Goal: Task Accomplishment & Management: Manage account settings

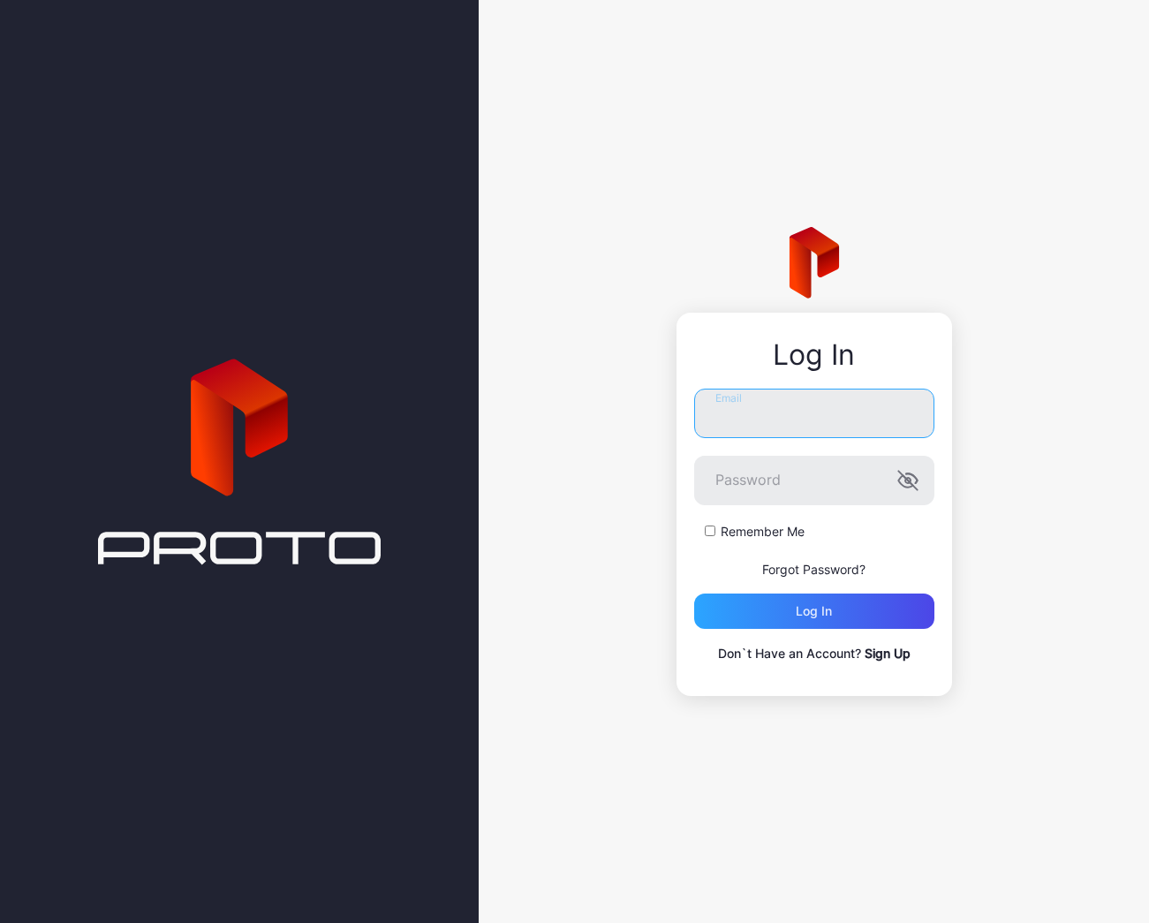
type input "**********"
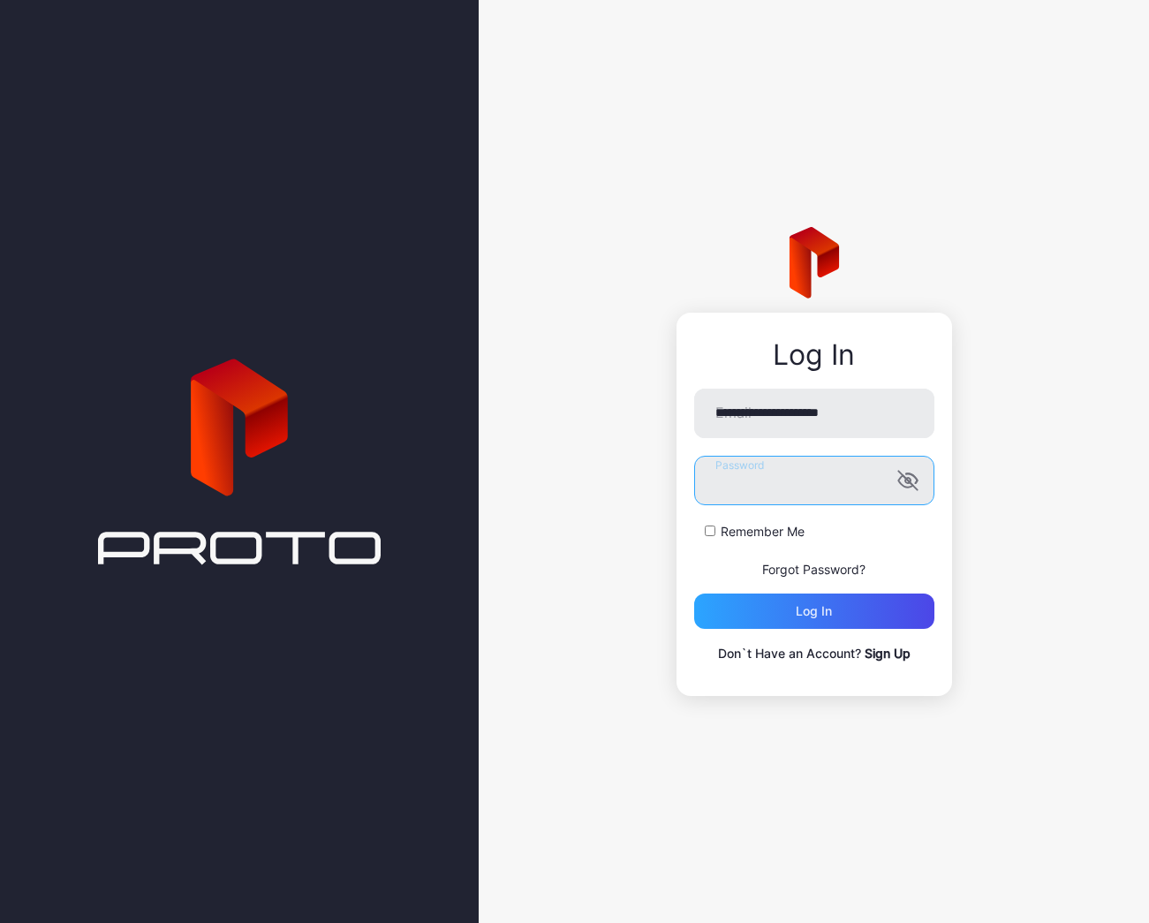
click at [813, 610] on button "Log in" at bounding box center [814, 610] width 240 height 35
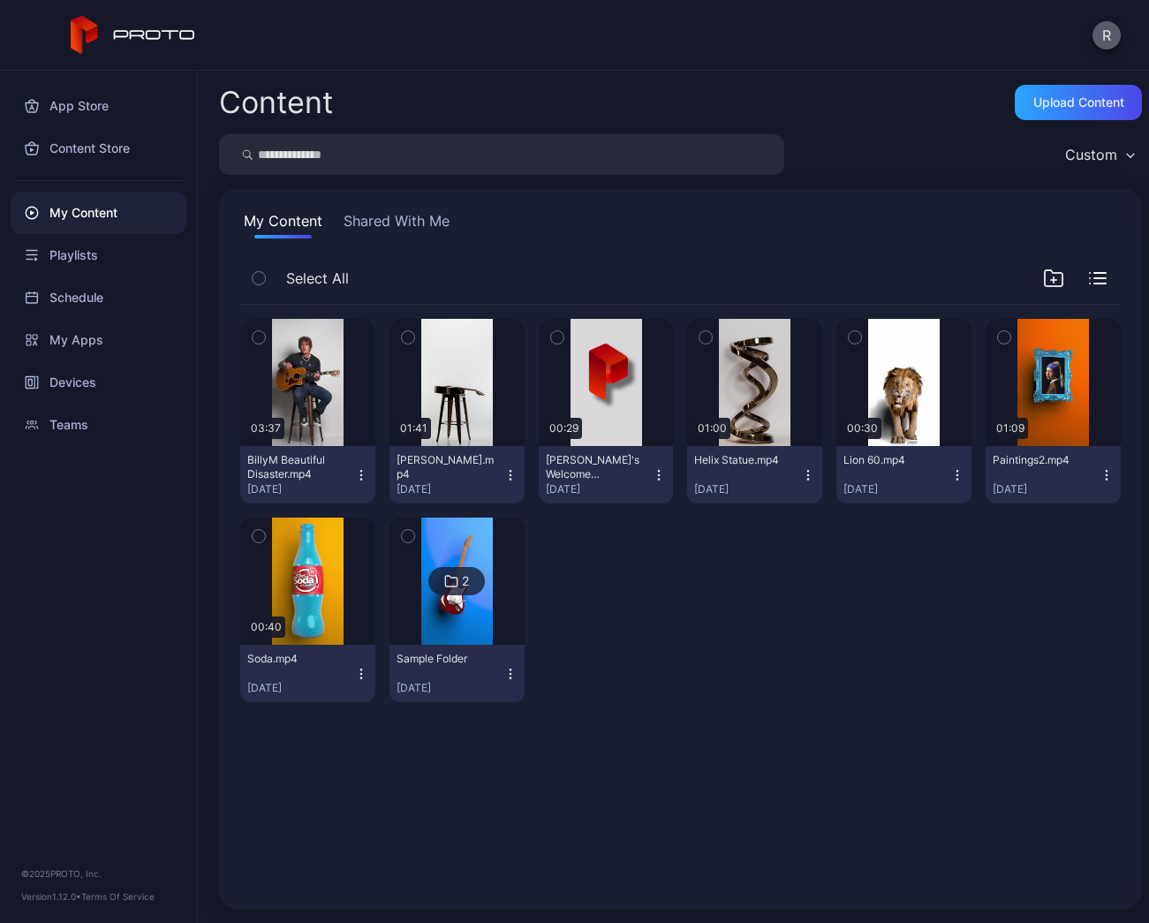
click at [1106, 33] on button "R" at bounding box center [1106, 35] width 28 height 28
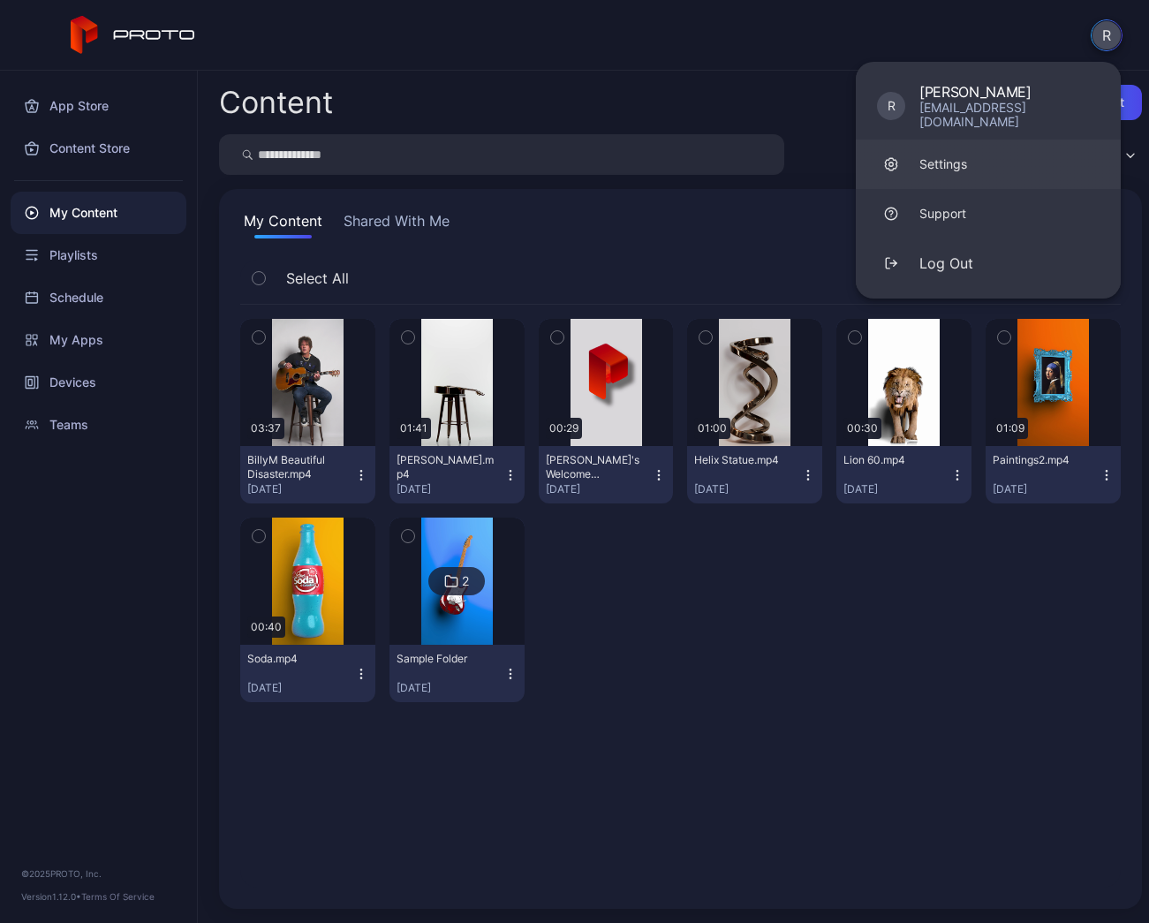
click at [941, 155] on div "Settings" at bounding box center [943, 164] width 48 height 18
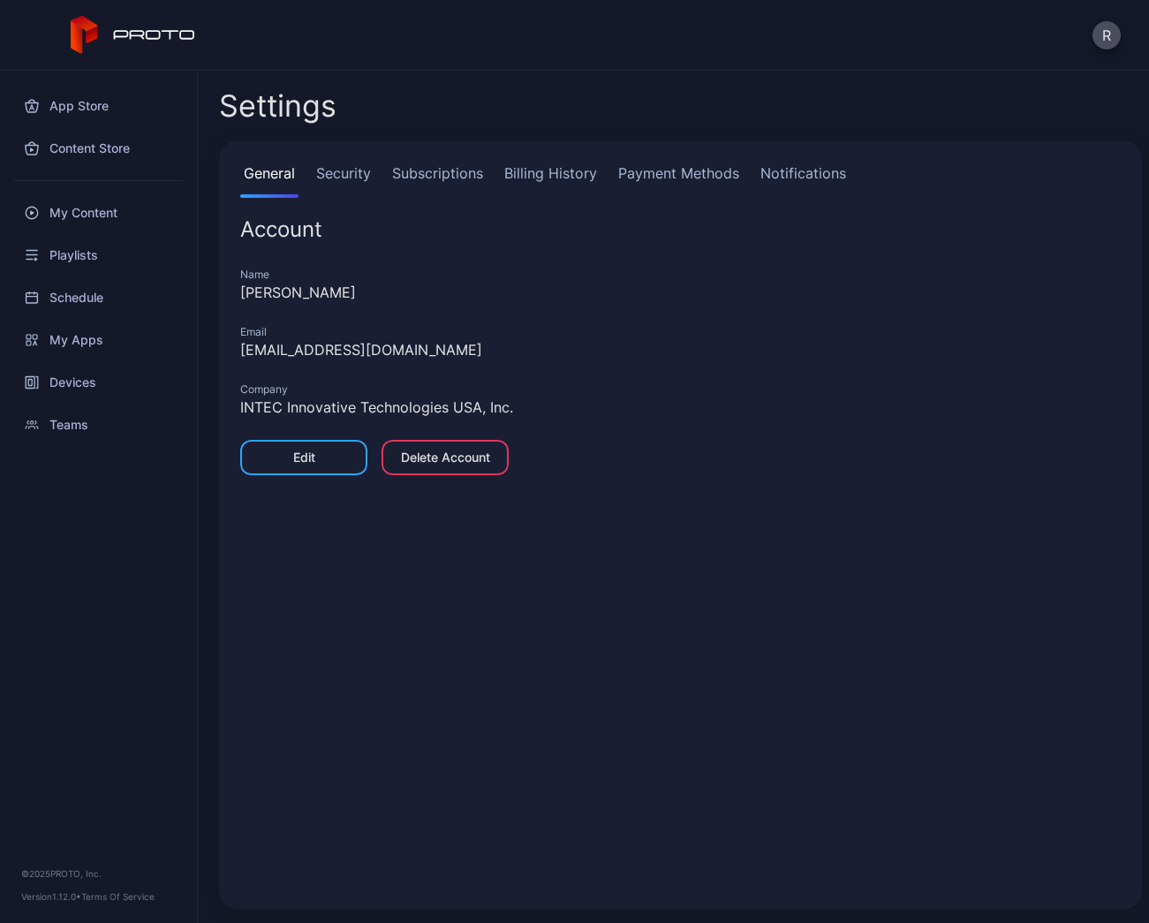
click at [350, 183] on link "Security" at bounding box center [344, 179] width 62 height 35
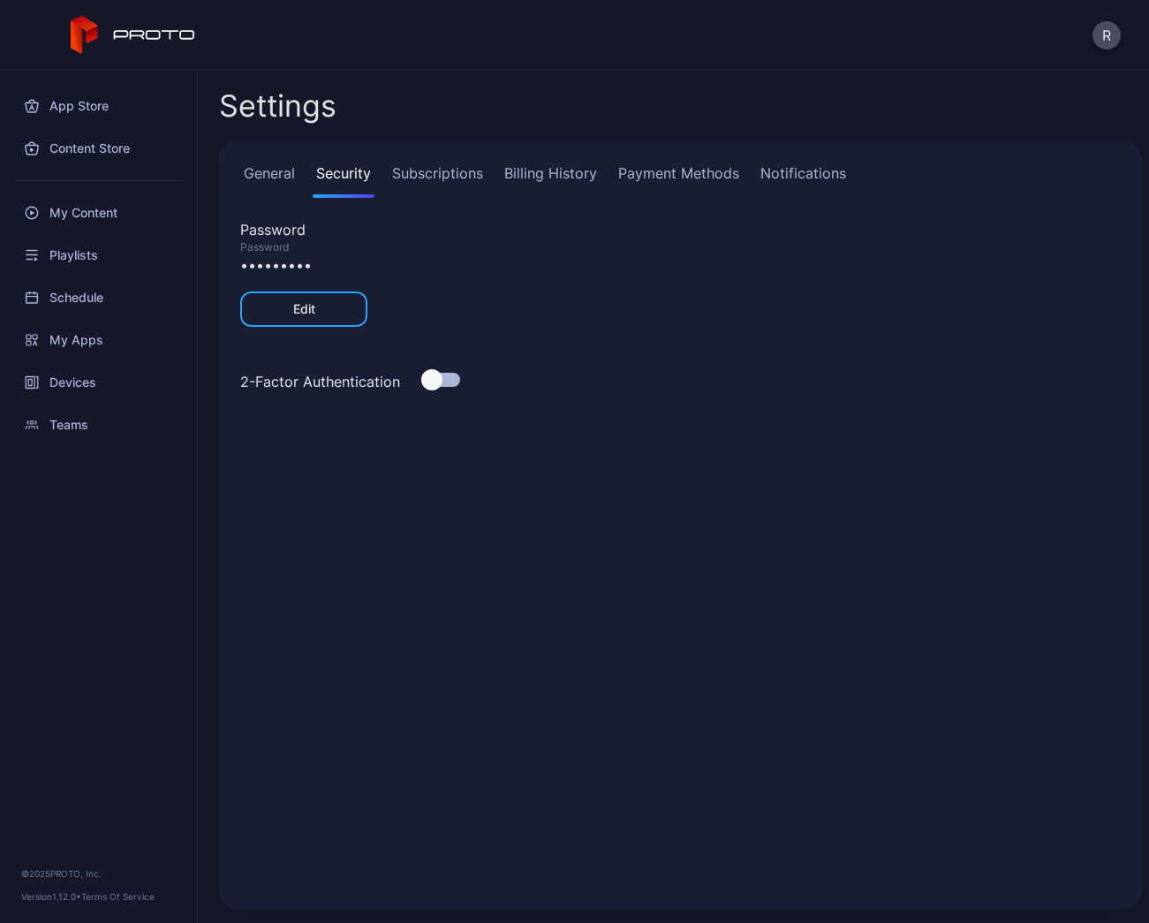
click at [448, 376] on div at bounding box center [440, 380] width 39 height 14
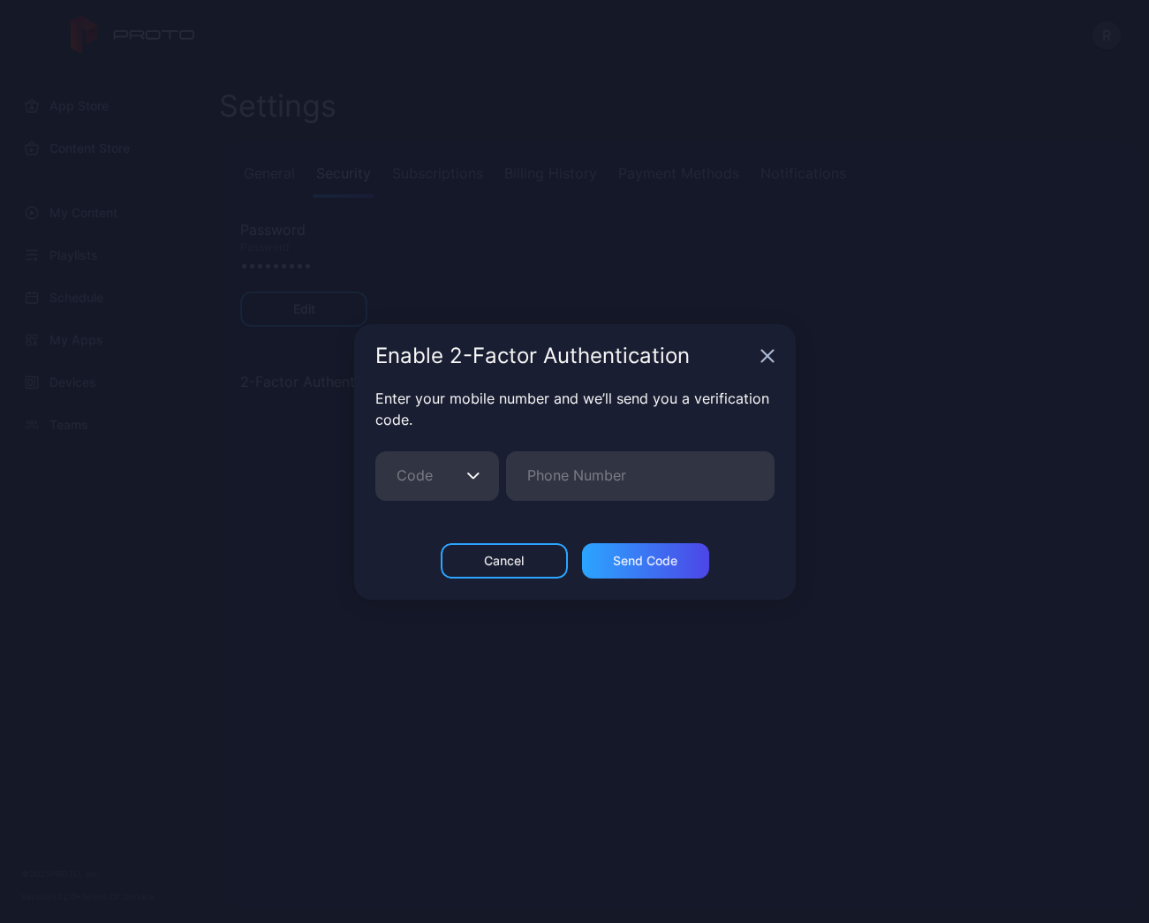
click at [474, 463] on button "Code" at bounding box center [473, 475] width 18 height 49
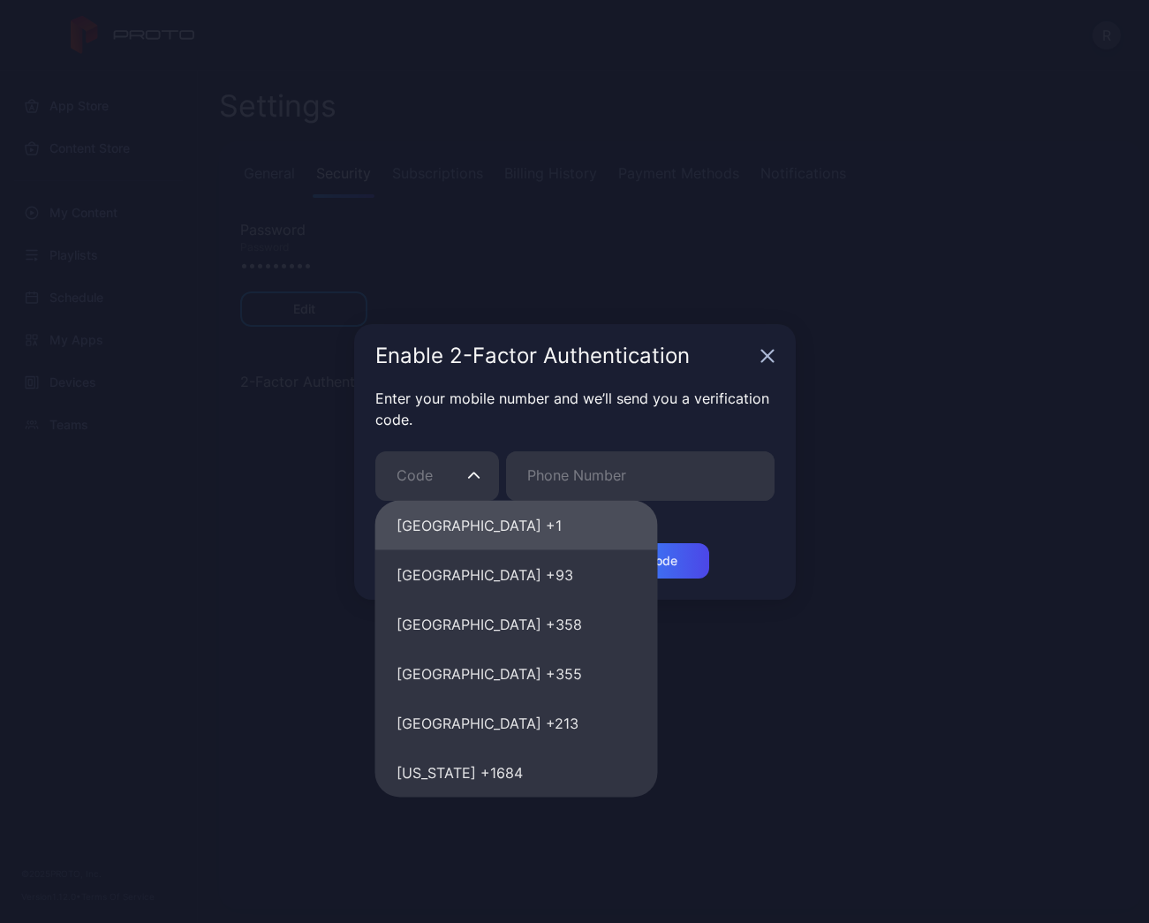
click at [456, 513] on button "[GEOGRAPHIC_DATA] +1" at bounding box center [516, 525] width 282 height 49
type input "**"
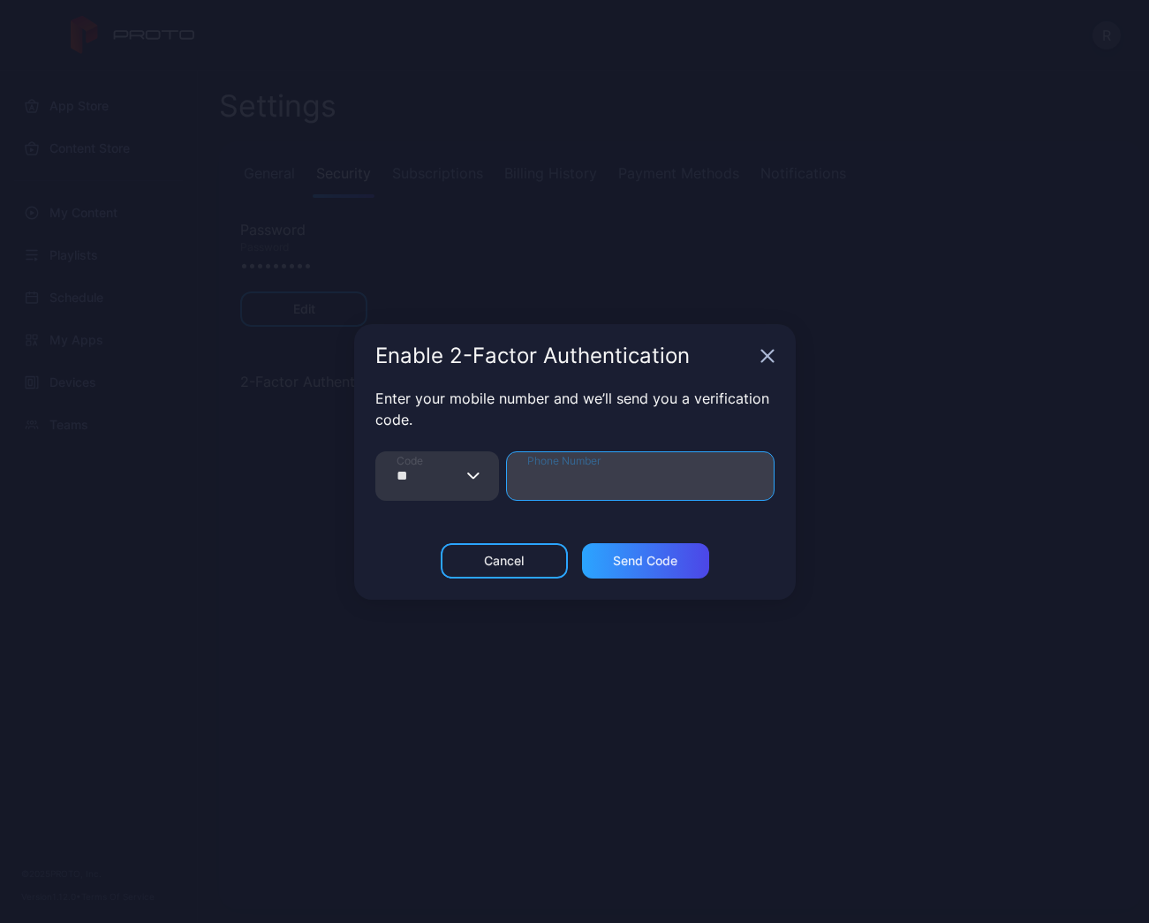
click at [565, 484] on input "Phone Number" at bounding box center [640, 475] width 268 height 49
type input "**********"
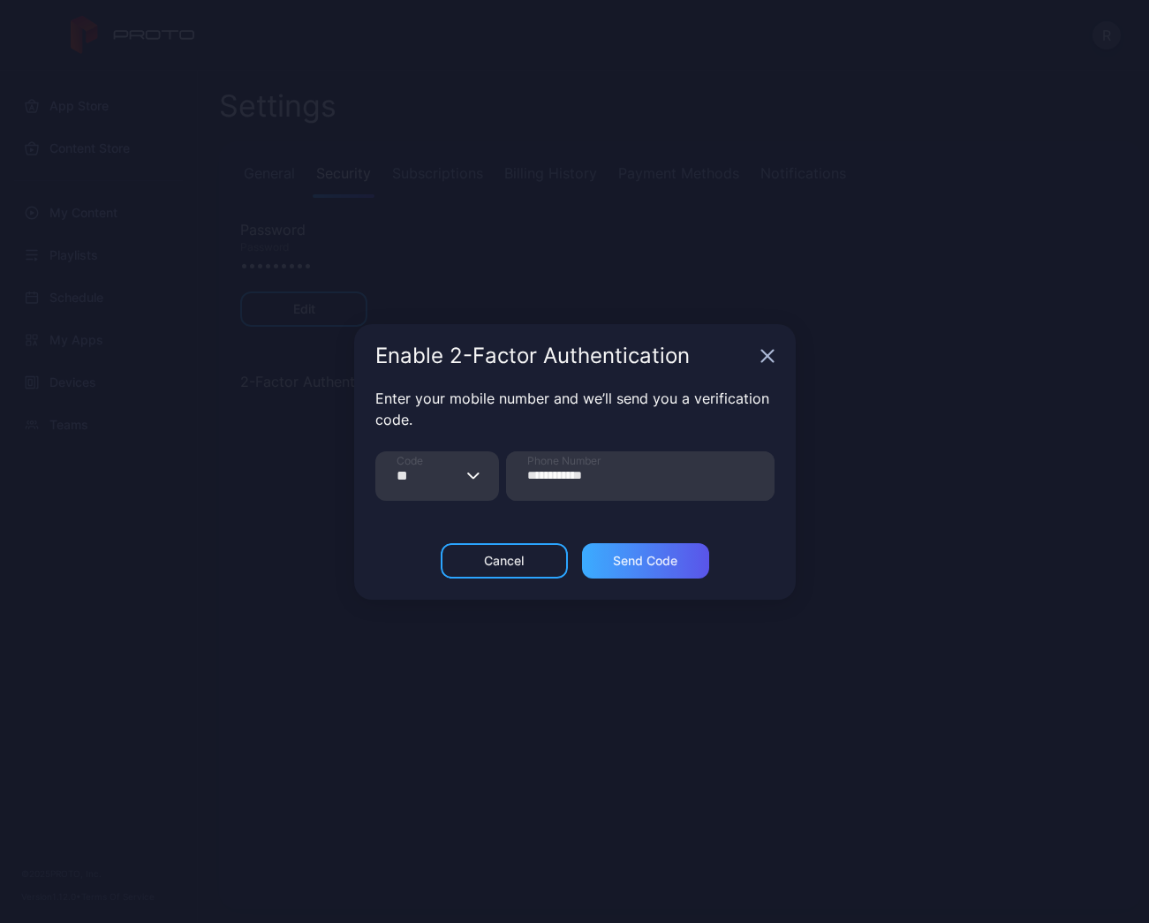
click at [639, 554] on div "Send Code" at bounding box center [645, 561] width 64 height 14
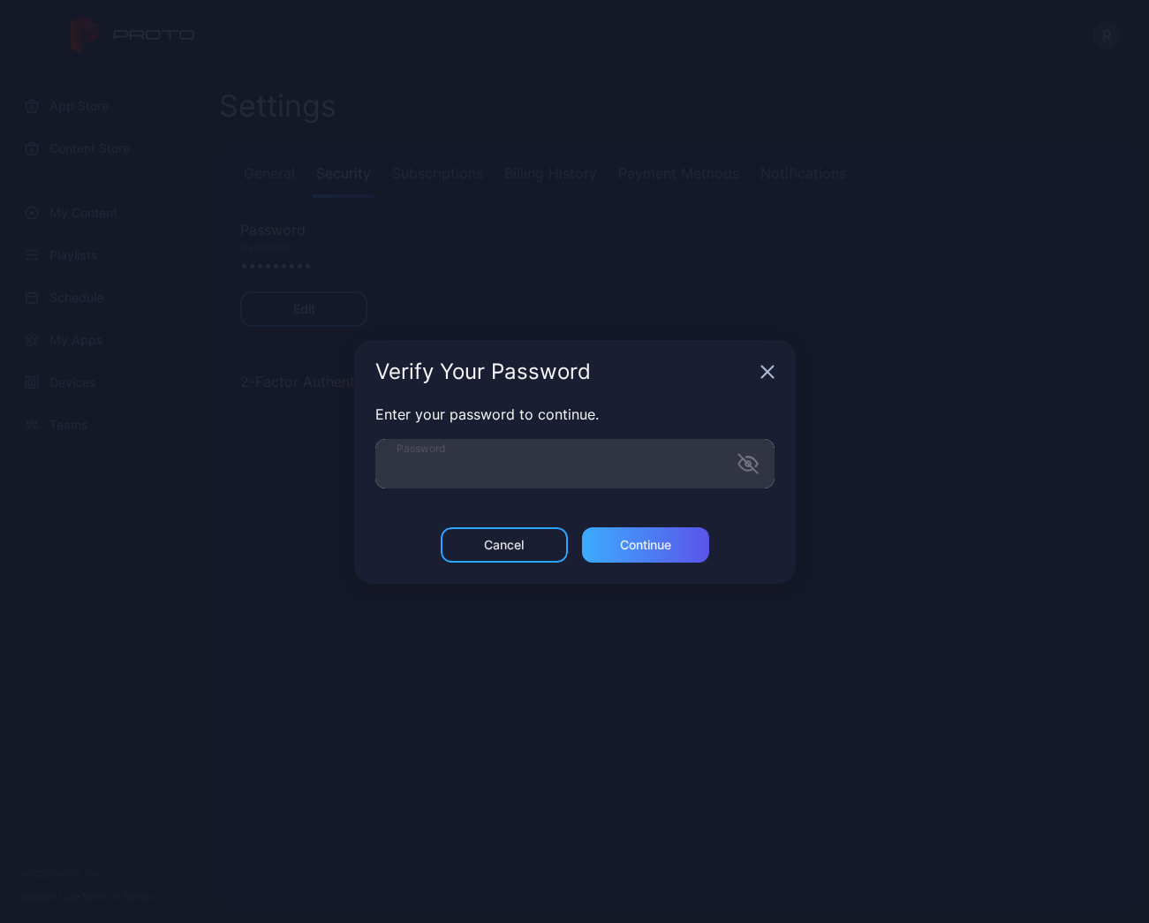
click at [631, 539] on div "Continue" at bounding box center [645, 545] width 51 height 14
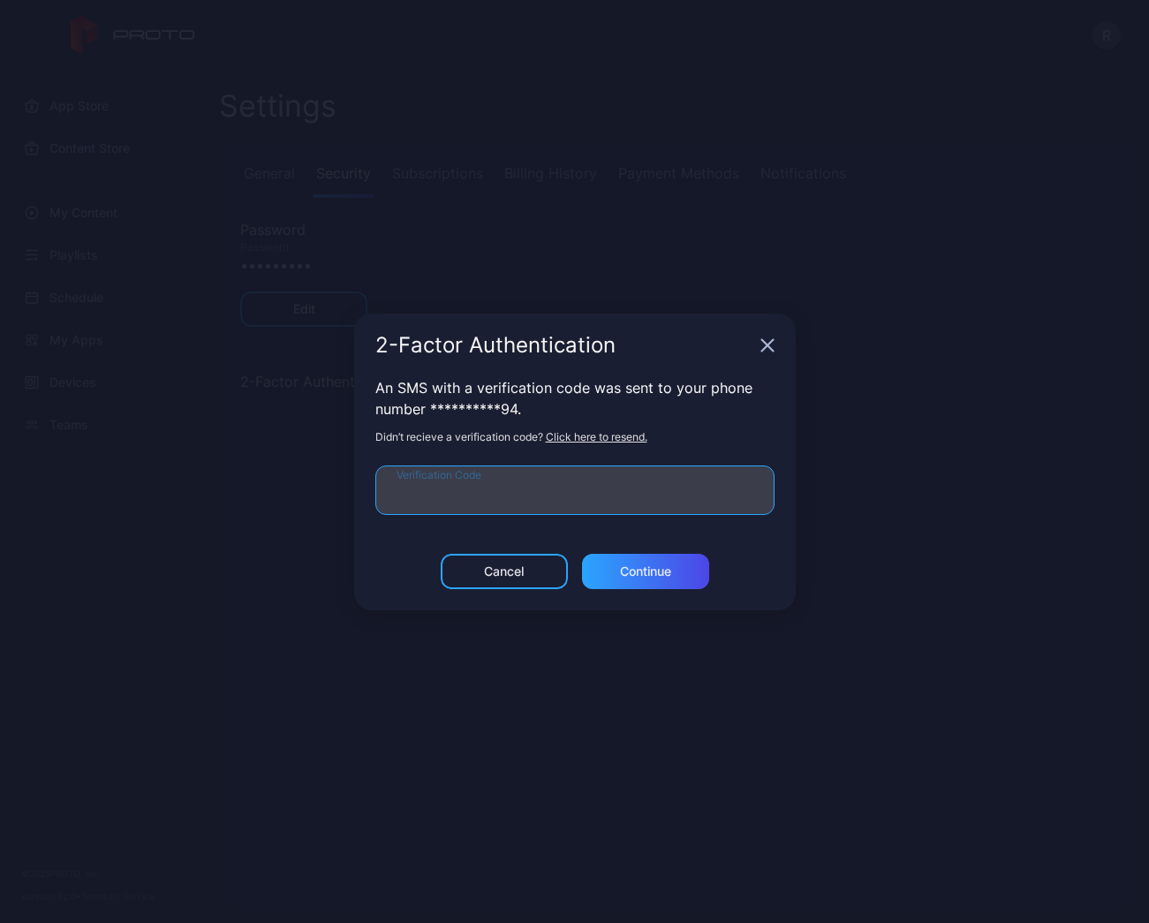
click at [564, 486] on input "Verification Code" at bounding box center [574, 489] width 399 height 49
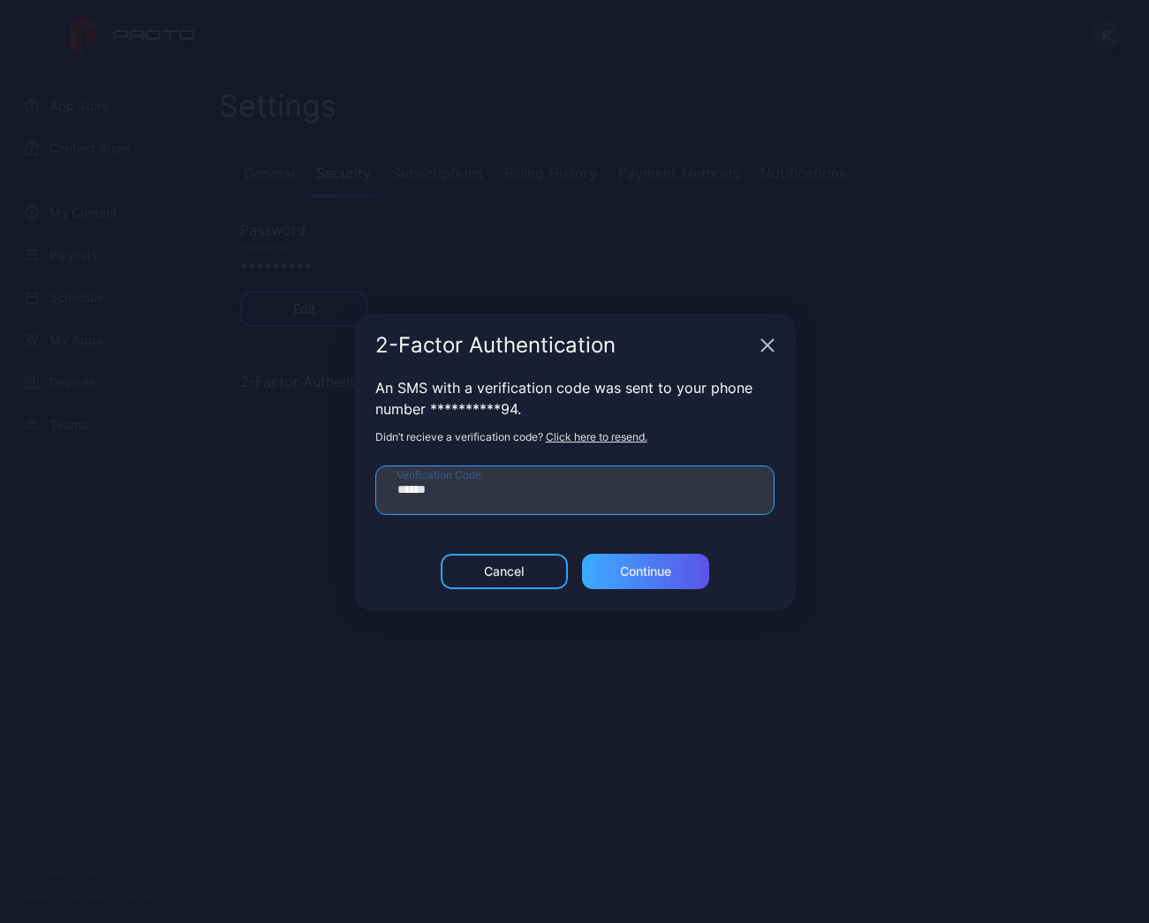
type input "******"
click at [620, 568] on div "Continue" at bounding box center [645, 571] width 51 height 14
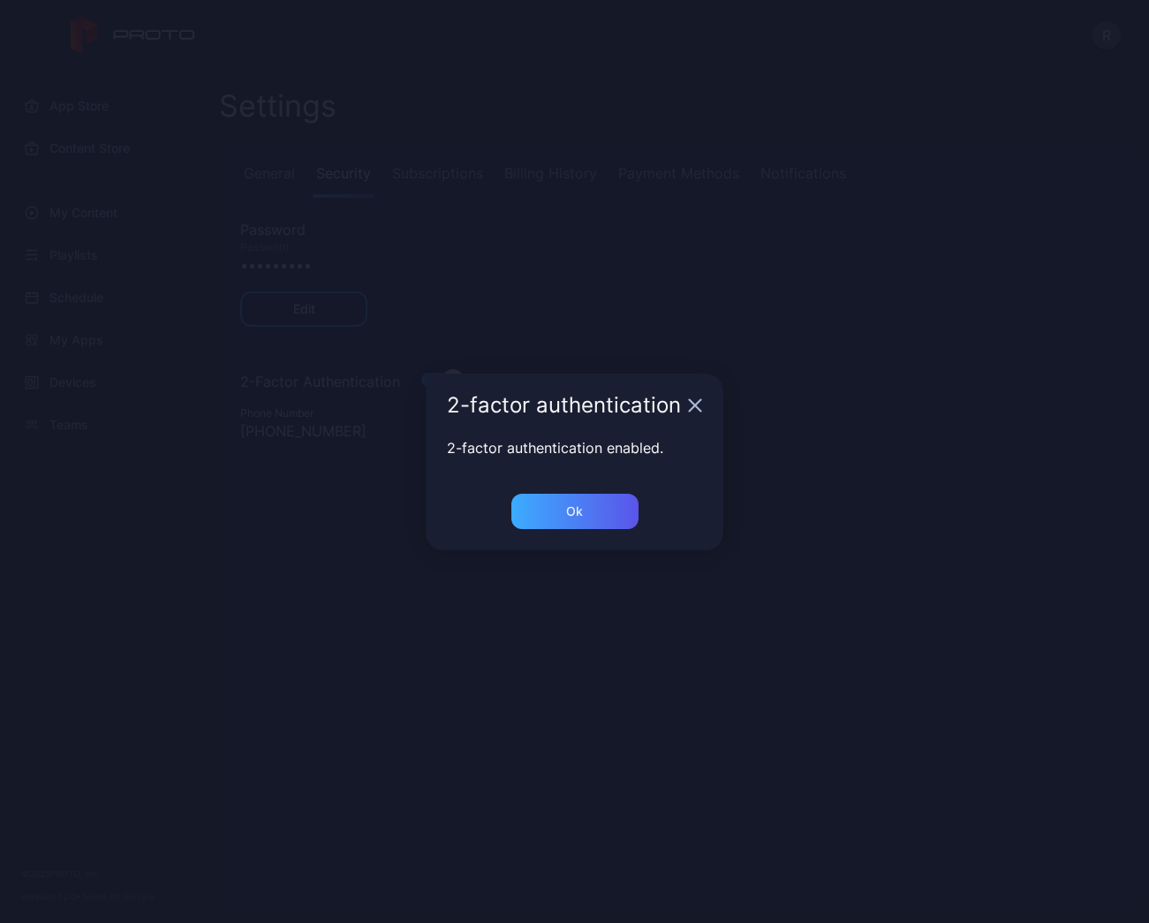
click at [566, 522] on div "Ok" at bounding box center [574, 510] width 127 height 35
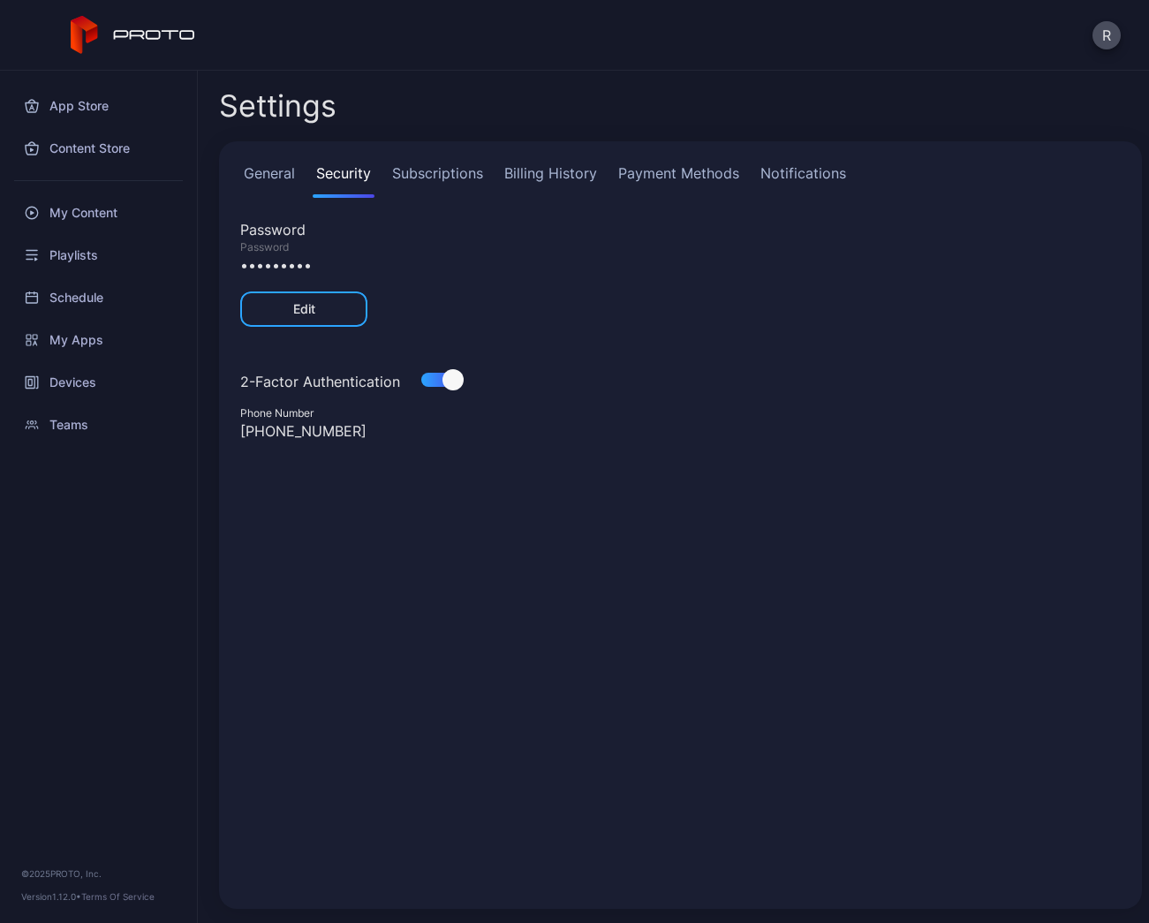
click at [456, 386] on div at bounding box center [452, 379] width 21 height 21
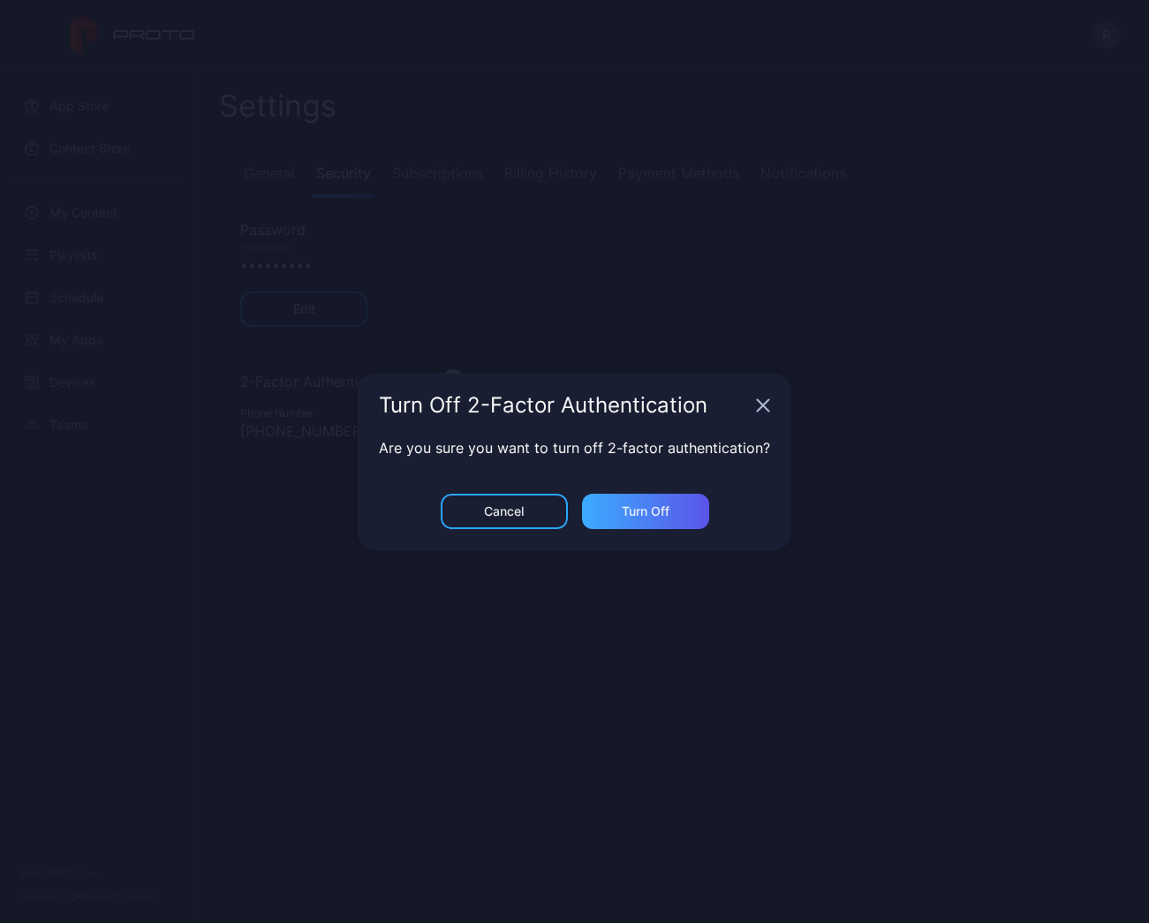
click at [625, 506] on div "Turn Off" at bounding box center [645, 511] width 48 height 14
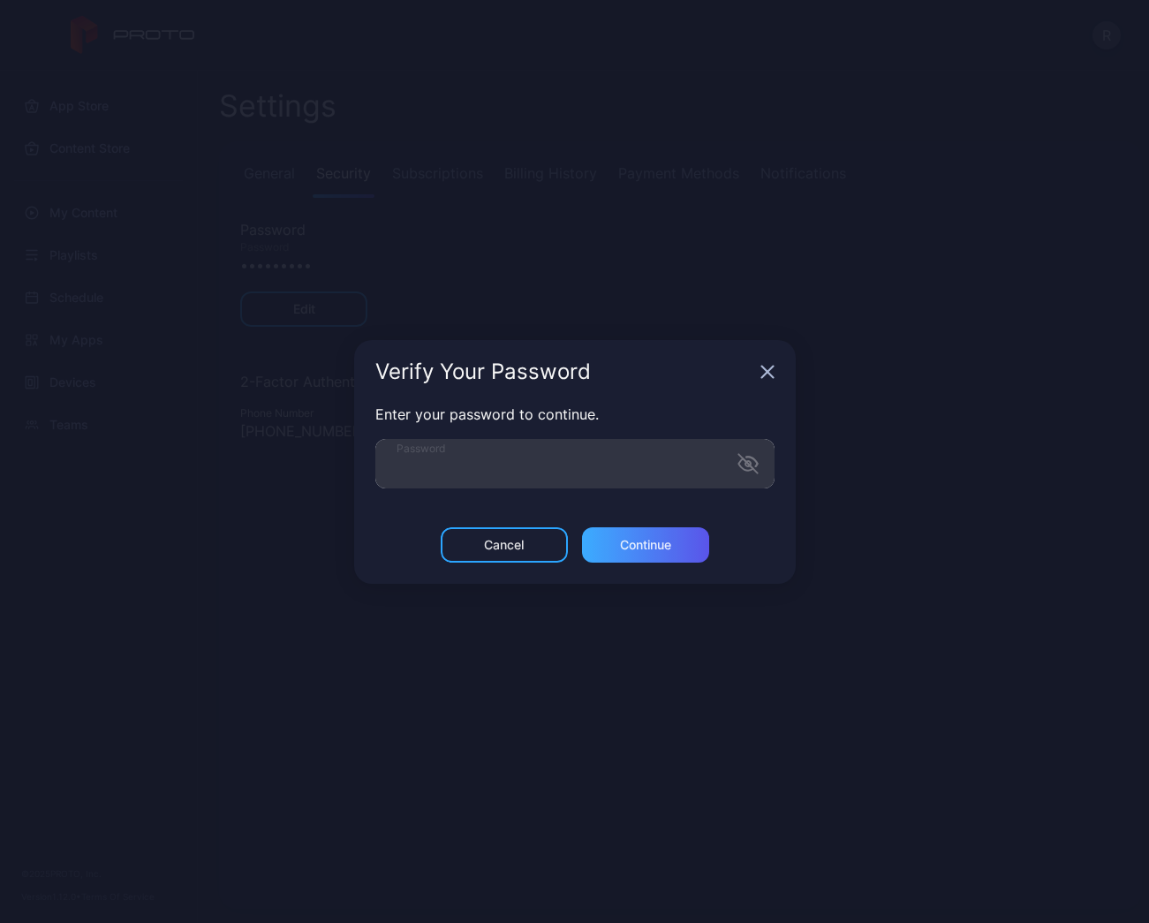
click at [630, 542] on div "Continue" at bounding box center [645, 545] width 51 height 14
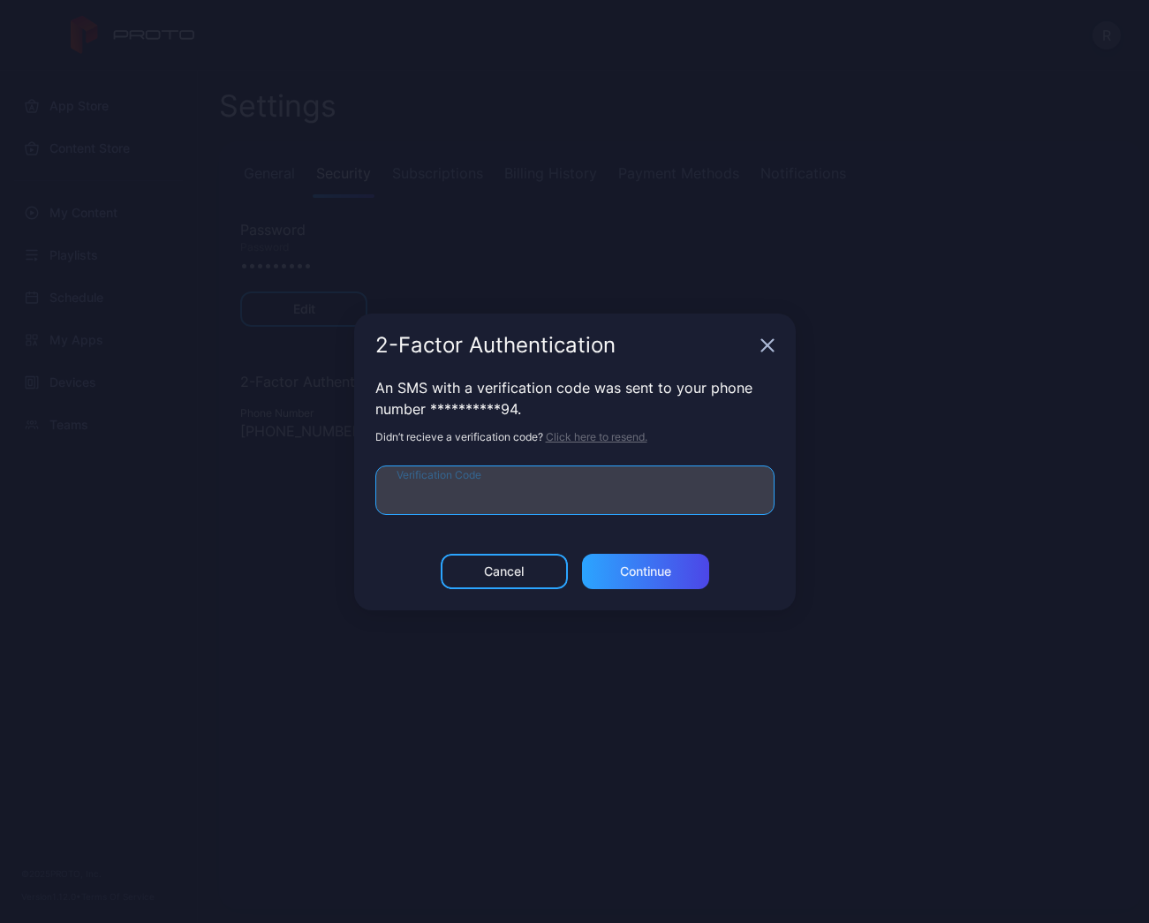
click at [603, 508] on input "Verification Code" at bounding box center [574, 489] width 399 height 49
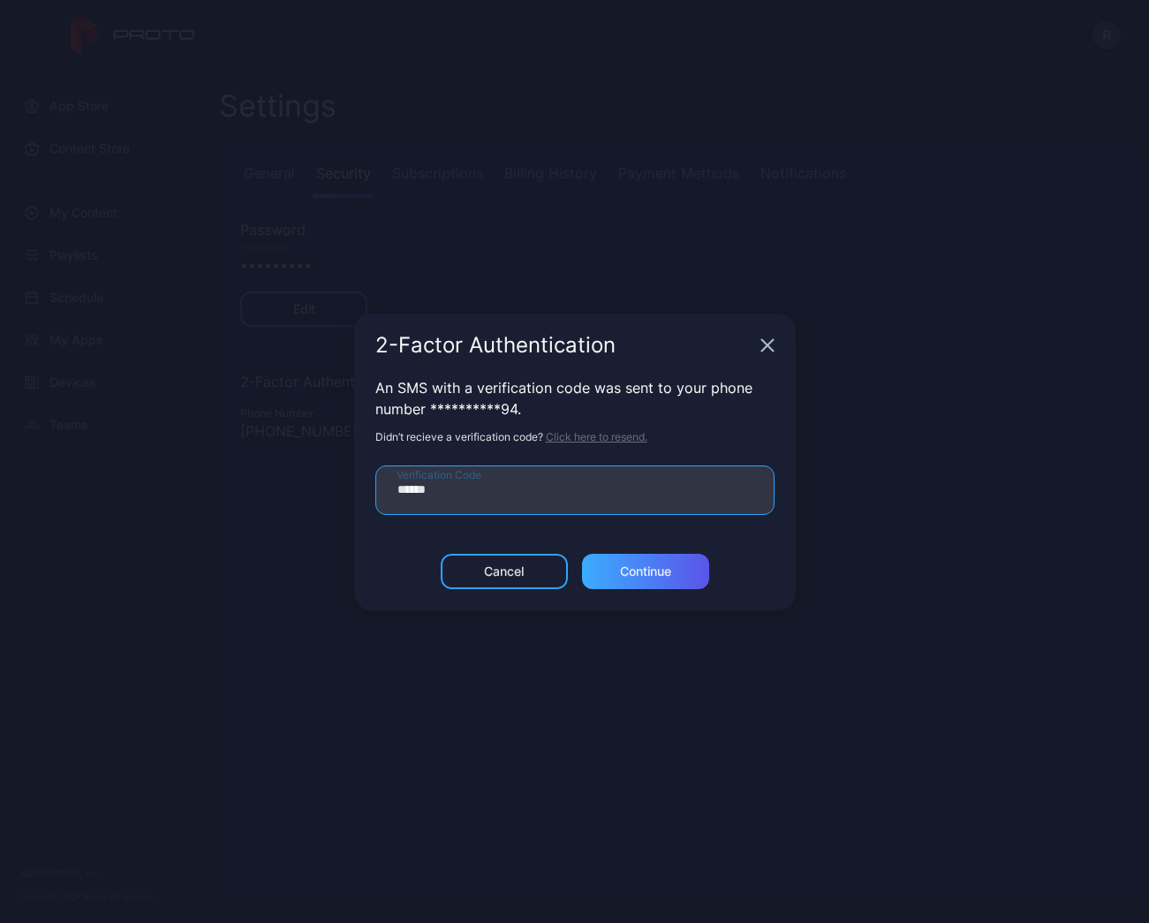
type input "******"
click at [683, 559] on div "Continue" at bounding box center [645, 571] width 127 height 35
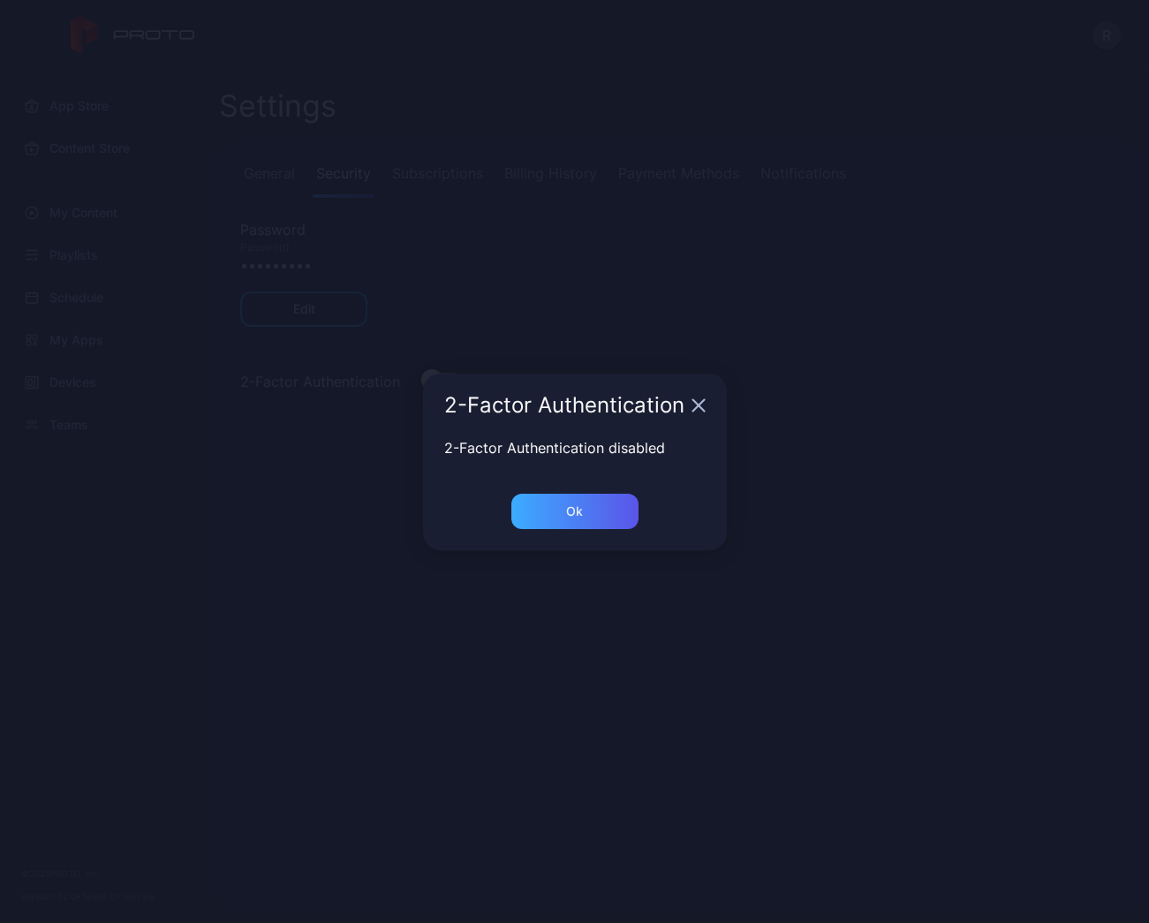
click at [609, 508] on div "Ok" at bounding box center [574, 510] width 127 height 35
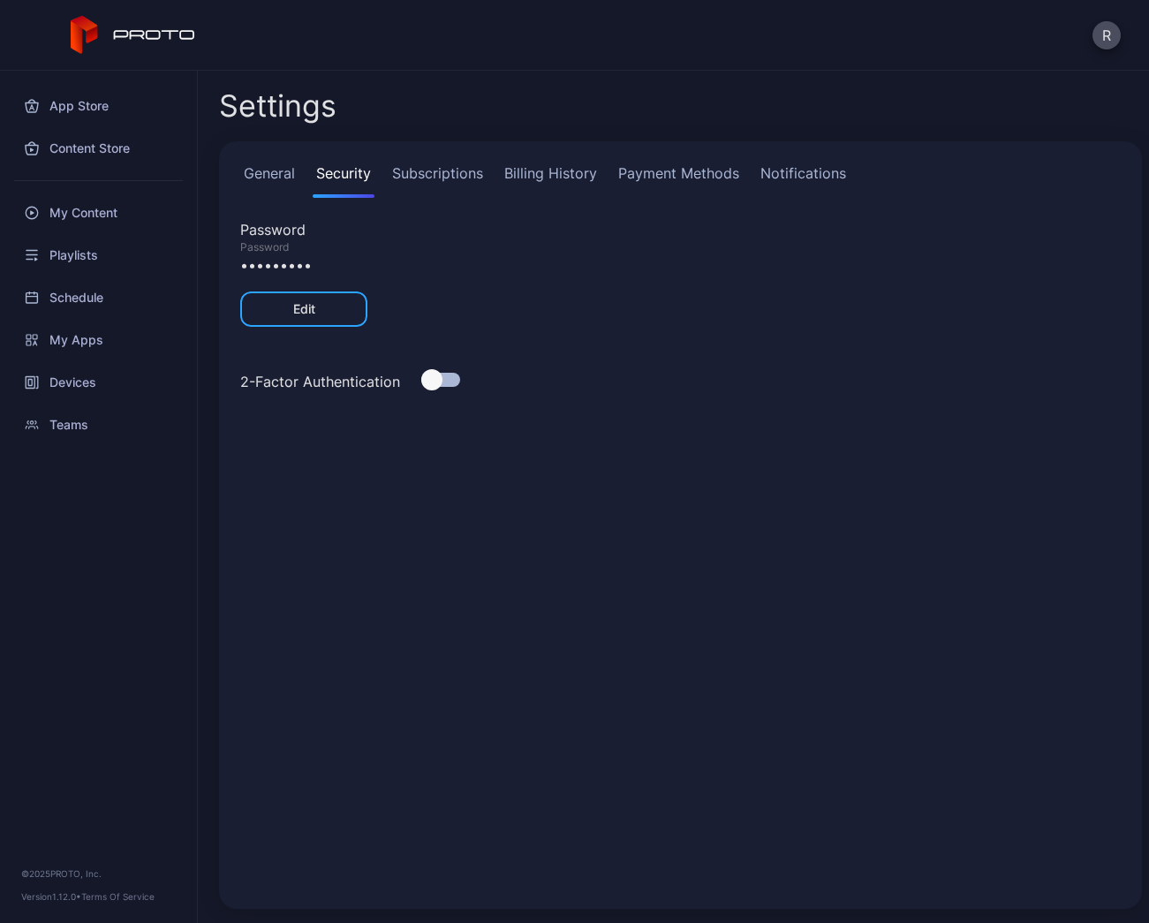
click at [432, 382] on div at bounding box center [431, 379] width 21 height 21
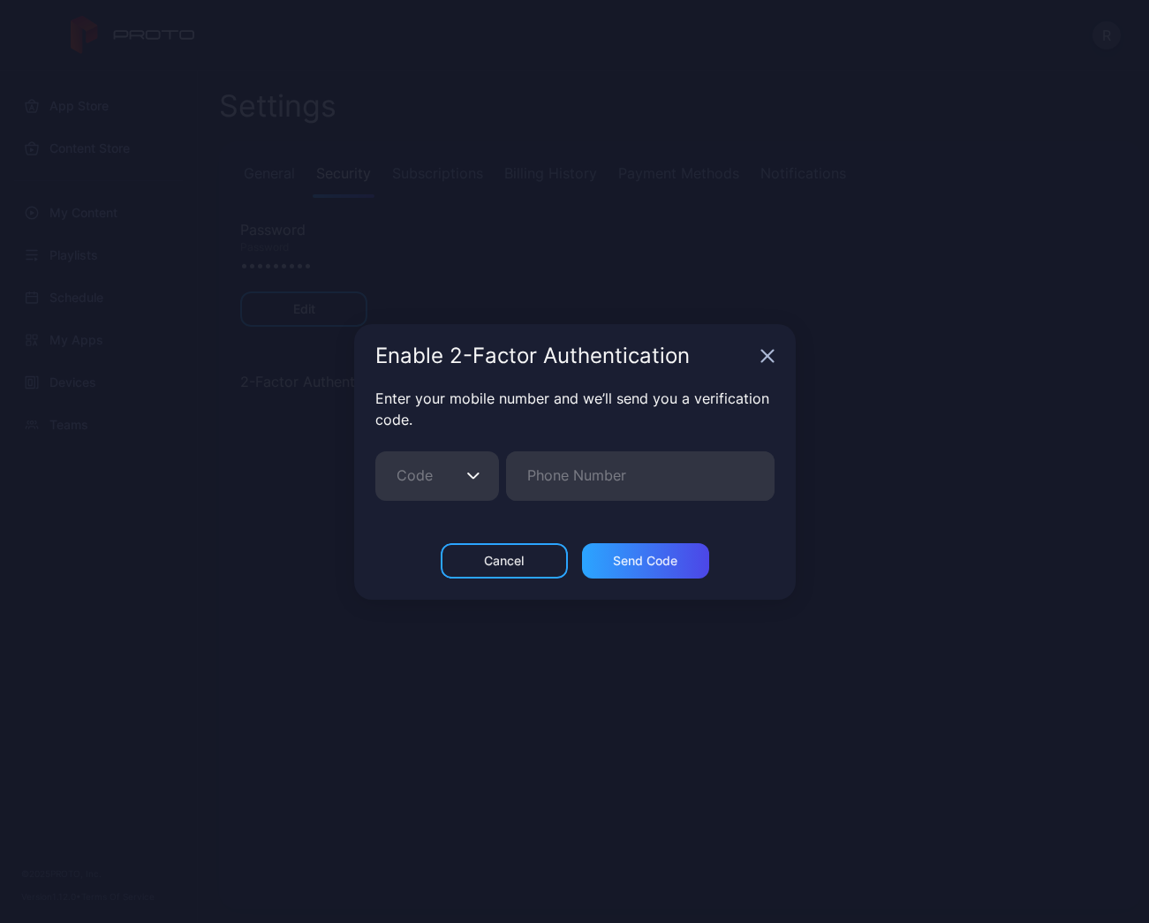
click at [450, 470] on input "Code" at bounding box center [437, 475] width 124 height 49
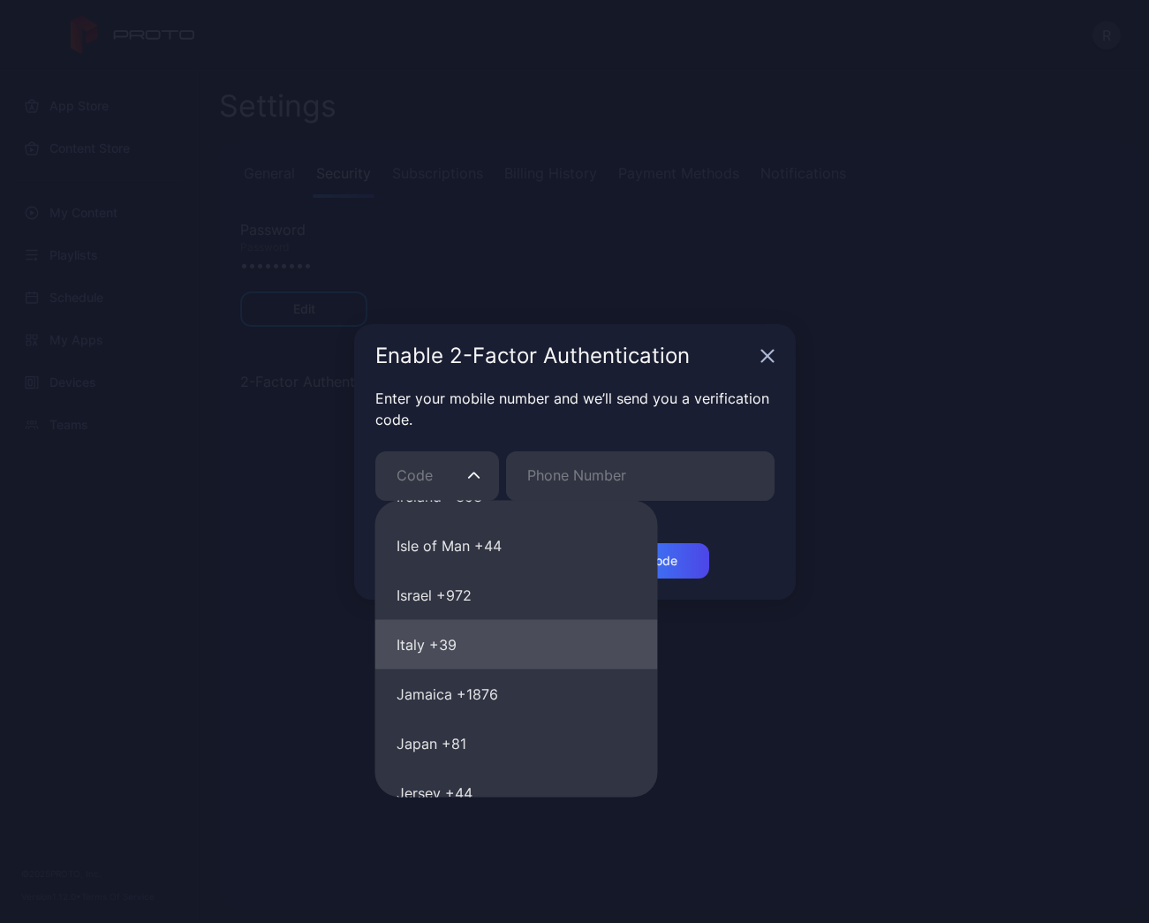
scroll to position [5349, 0]
